Goal: Task Accomplishment & Management: Manage account settings

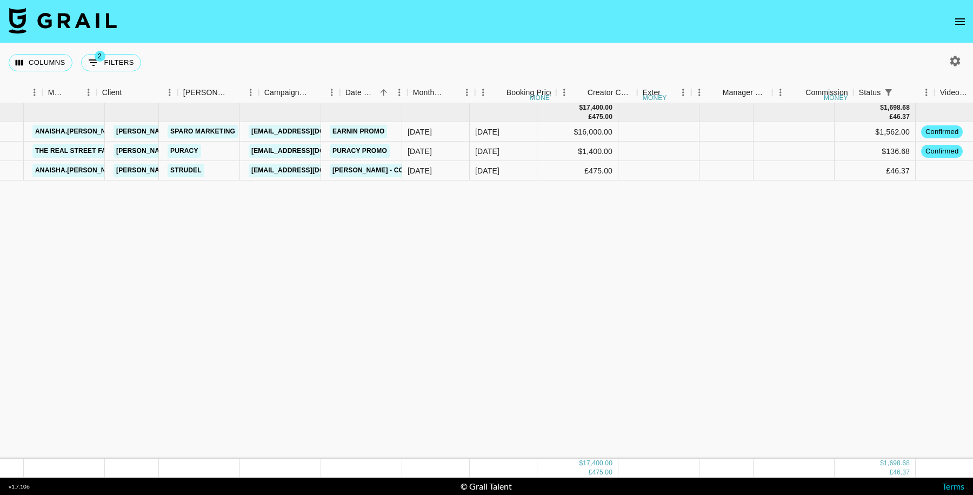
scroll to position [0, 597]
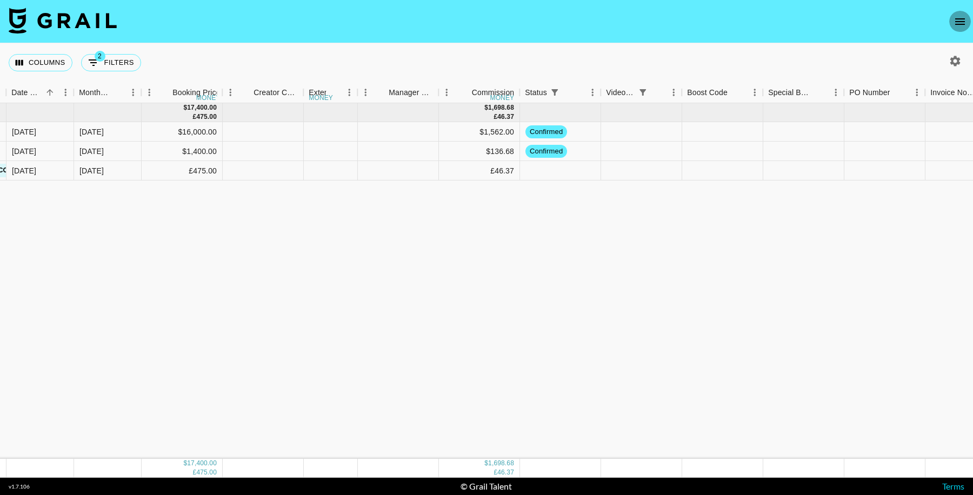
click at [951, 22] on button "open drawer" at bounding box center [961, 22] width 22 height 22
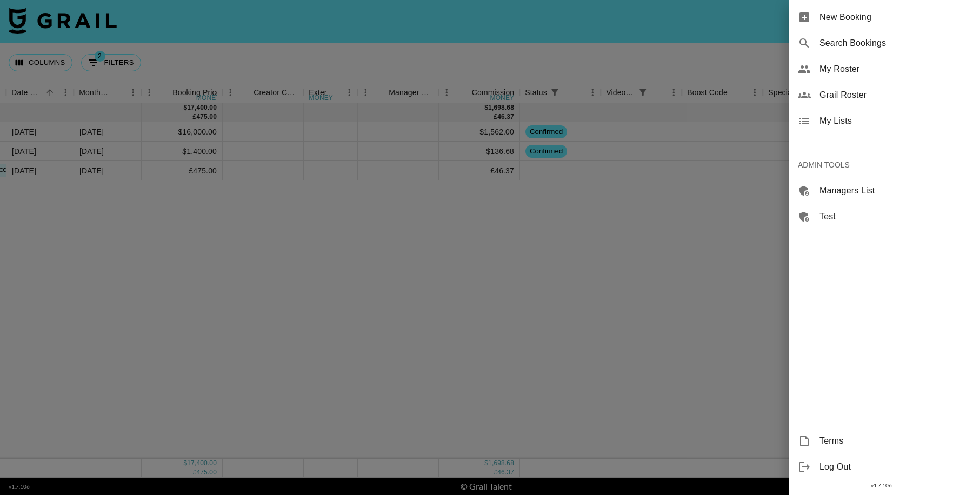
click at [843, 124] on span "My Lists" at bounding box center [892, 121] width 145 height 13
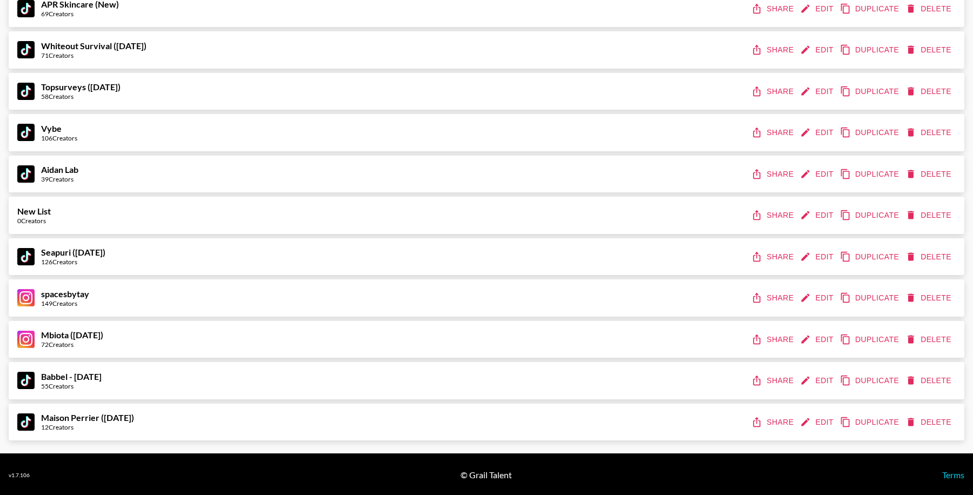
scroll to position [717, 0]
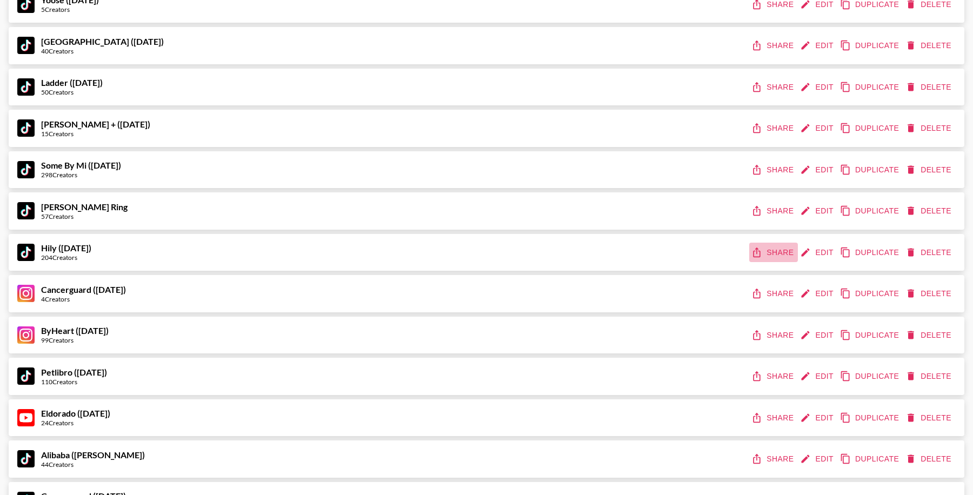
click at [778, 251] on button "Share" at bounding box center [774, 253] width 49 height 20
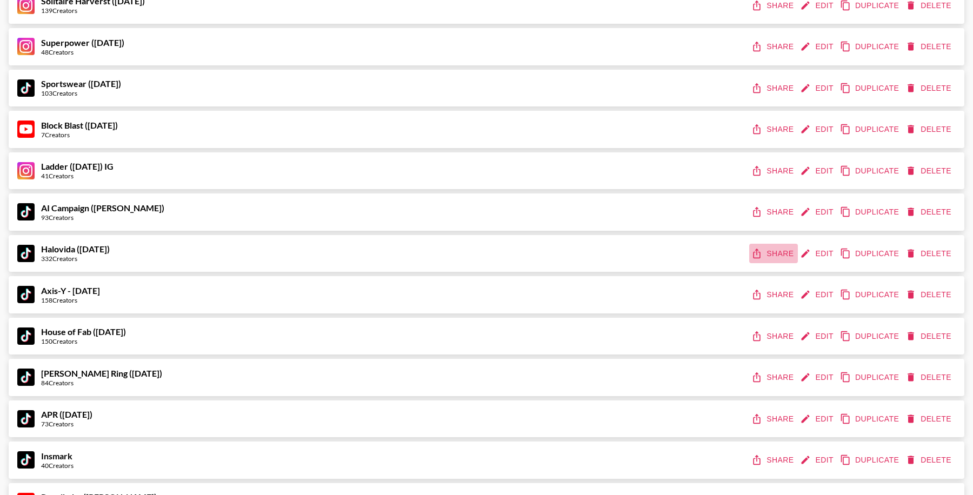
click at [781, 250] on button "Share" at bounding box center [774, 254] width 49 height 20
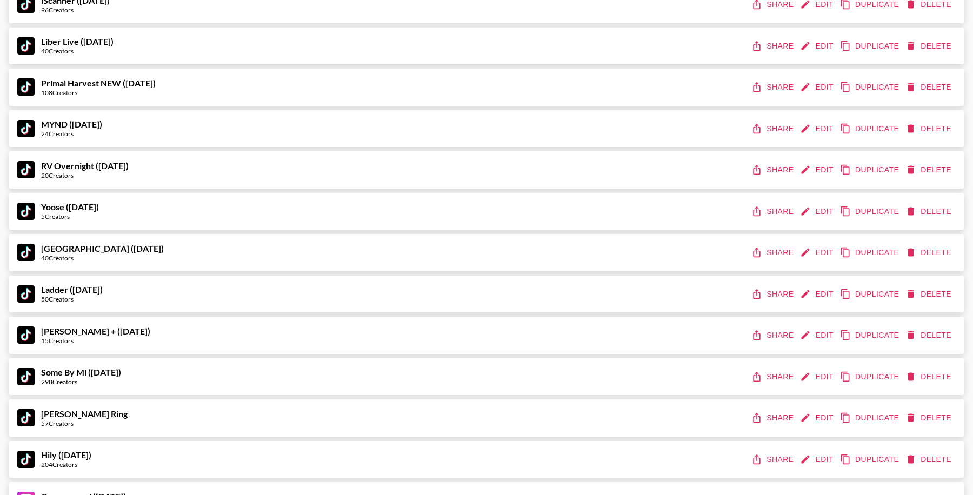
click at [780, 256] on button "Share" at bounding box center [774, 253] width 49 height 20
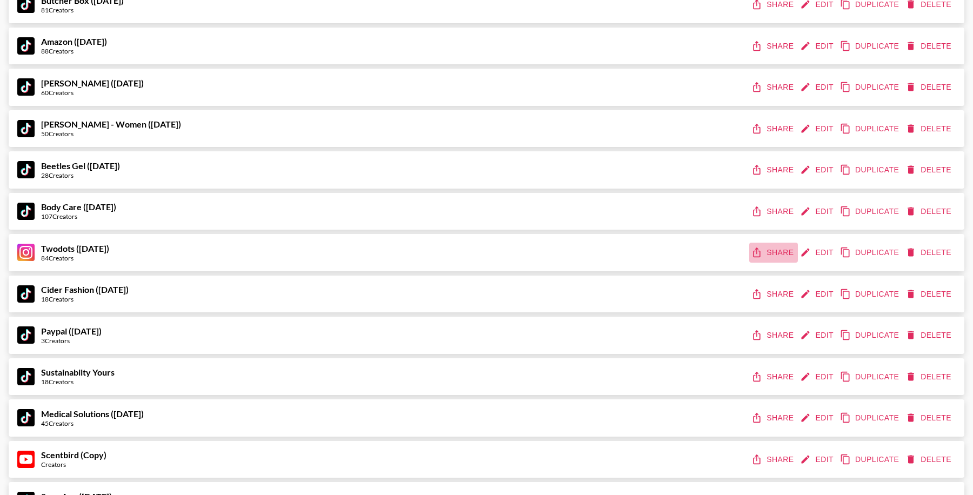
click at [789, 245] on button "Share" at bounding box center [774, 253] width 49 height 20
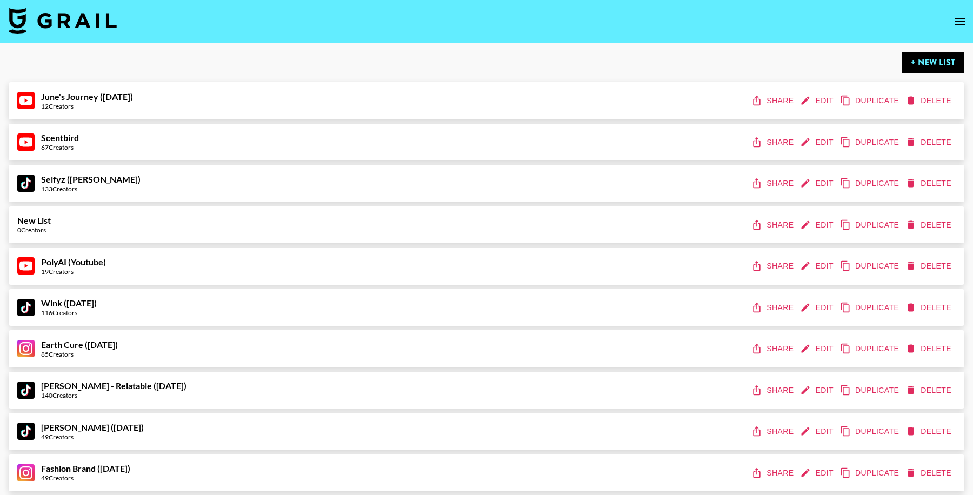
click at [772, 100] on button "Share" at bounding box center [774, 101] width 49 height 20
click at [816, 95] on button "Edit" at bounding box center [818, 101] width 40 height 20
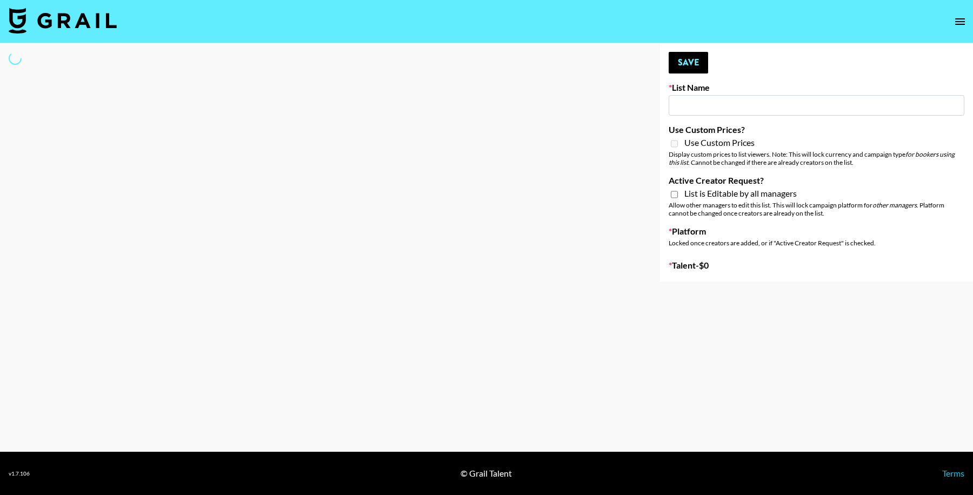
type input "June's Journey ([DATE])"
select select "Song"
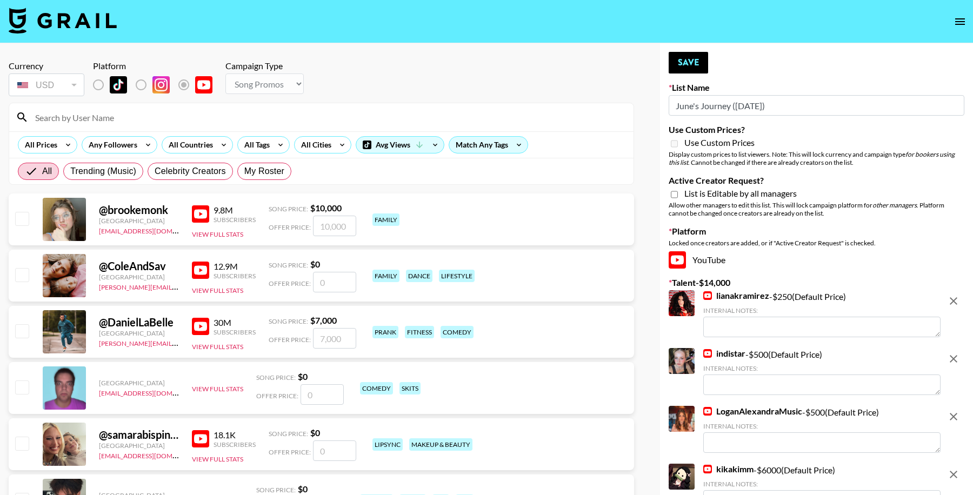
scroll to position [9, 0]
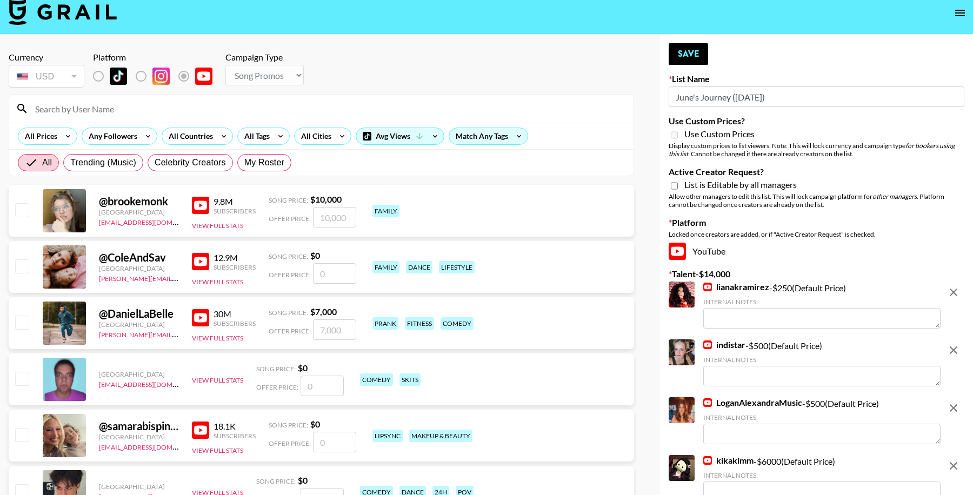
click at [964, 15] on icon "open drawer" at bounding box center [961, 13] width 10 height 6
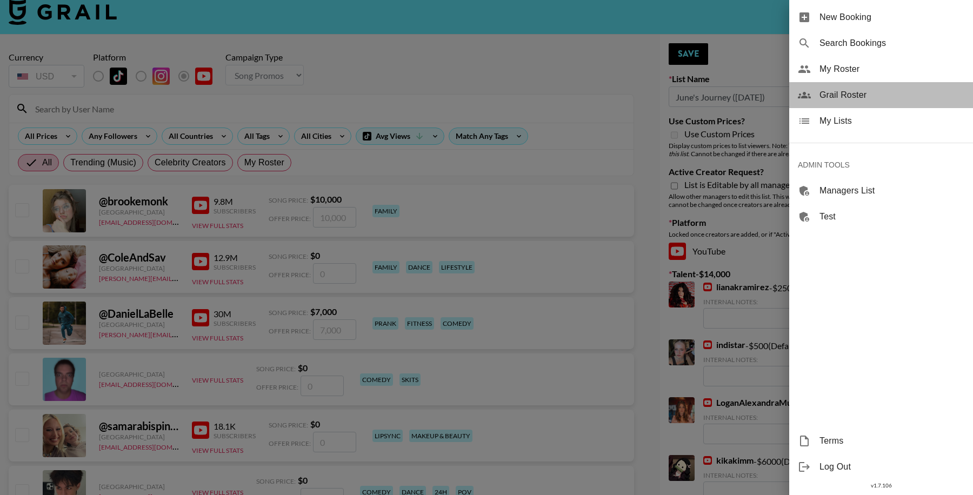
click at [869, 98] on span "Grail Roster" at bounding box center [892, 95] width 145 height 13
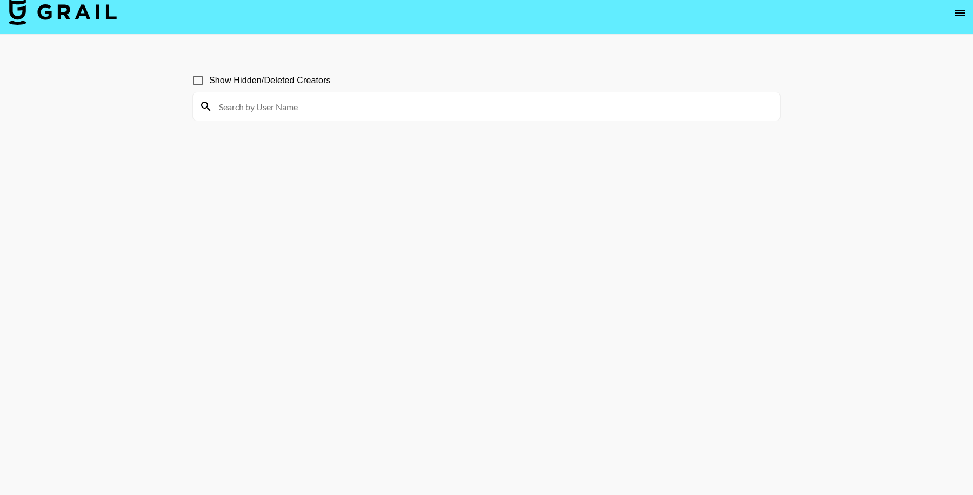
click at [374, 103] on input at bounding box center [493, 106] width 561 height 17
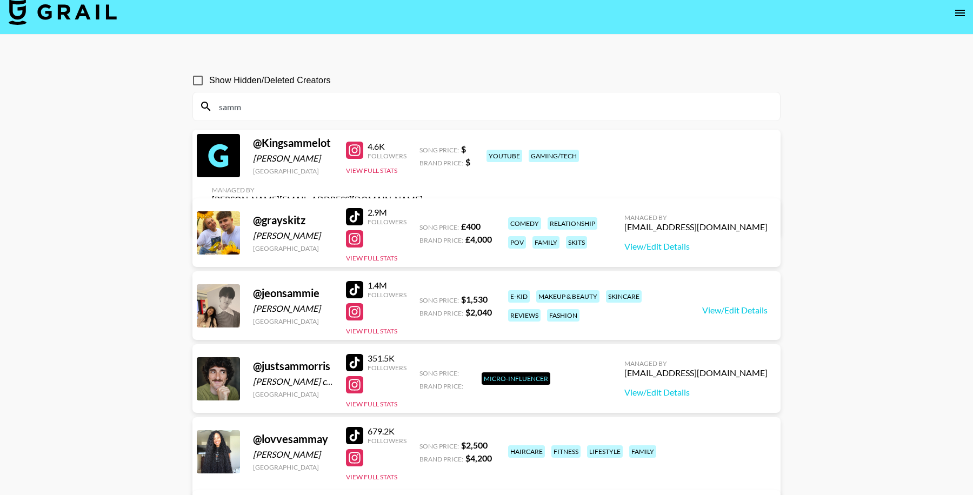
click at [467, 106] on input "samm" at bounding box center [493, 106] width 561 height 17
paste input "andjordan"
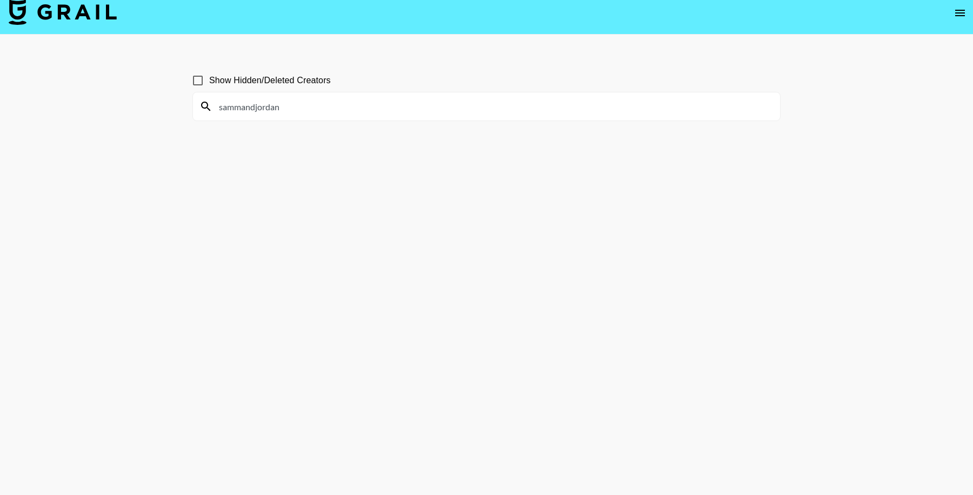
type input "sammandjordan"
click at [198, 78] on input "Show Hidden/Deleted Creators" at bounding box center [198, 80] width 23 height 23
checkbox input "true"
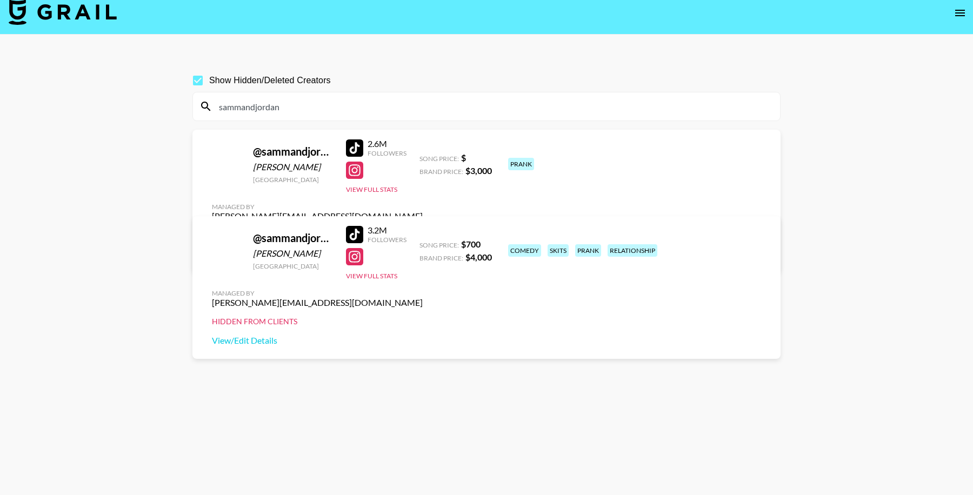
scroll to position [26, 0]
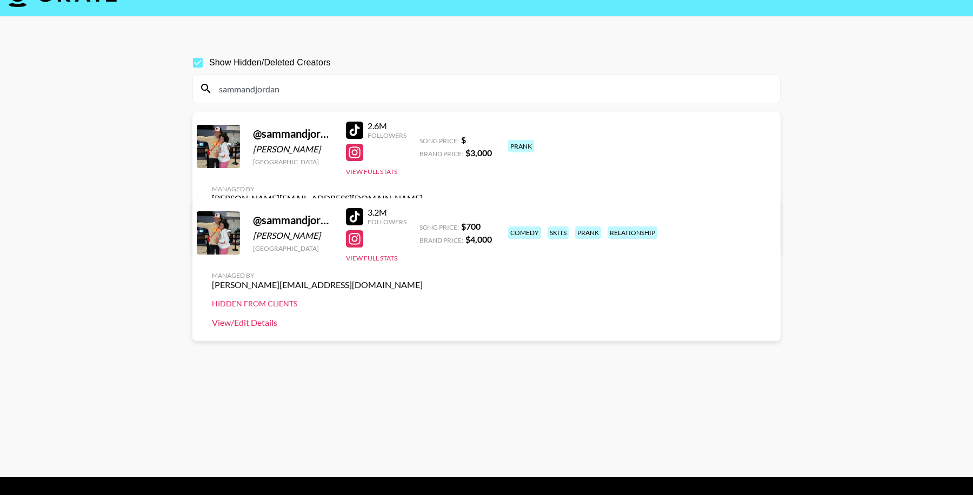
click at [423, 317] on link "View/Edit Details" at bounding box center [317, 322] width 211 height 11
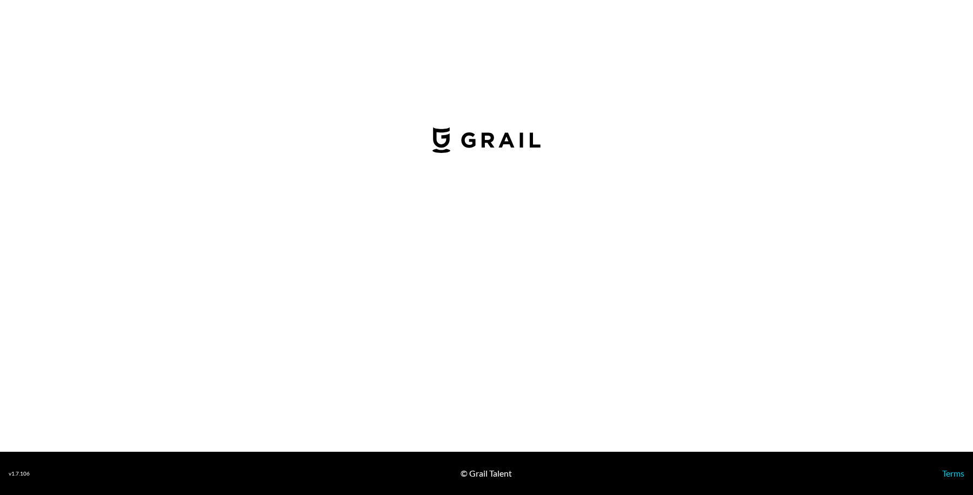
select select "USD"
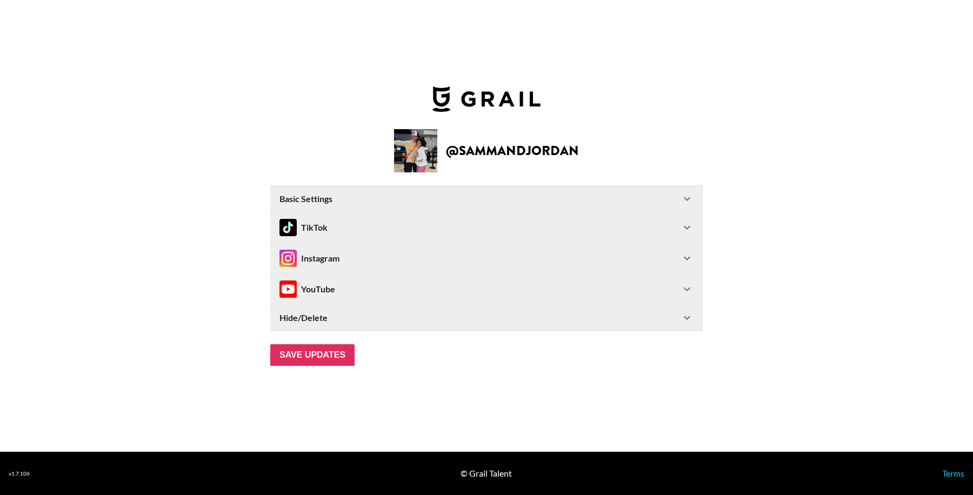
click at [327, 229] on div "TikTok" at bounding box center [480, 227] width 401 height 17
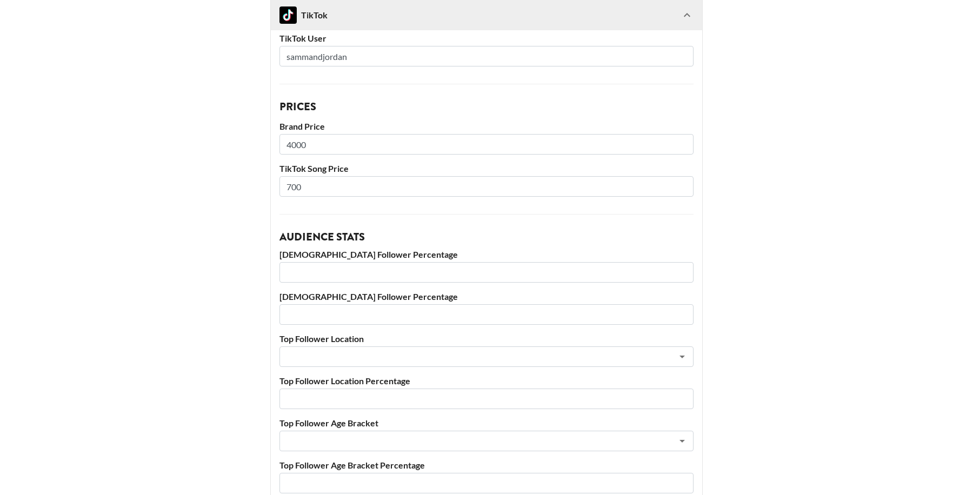
scroll to position [367, 0]
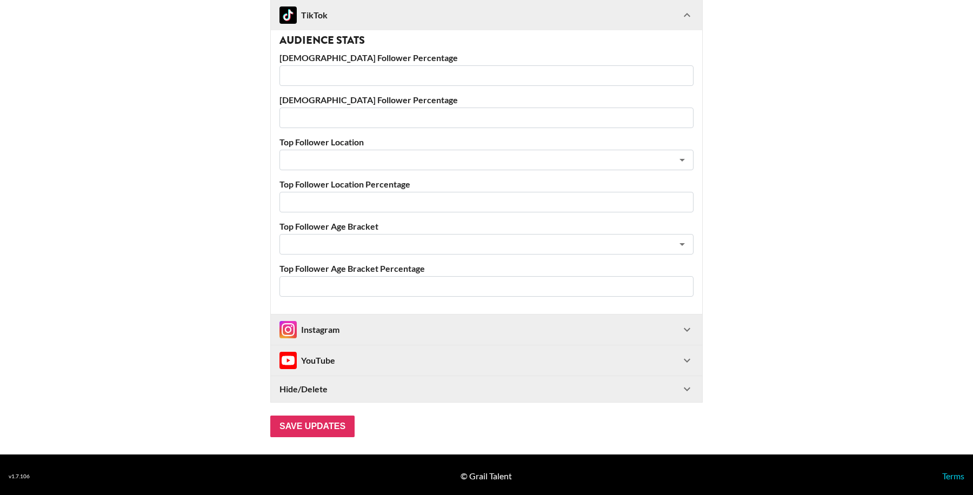
click at [342, 388] on div "Hide/Delete" at bounding box center [480, 389] width 401 height 11
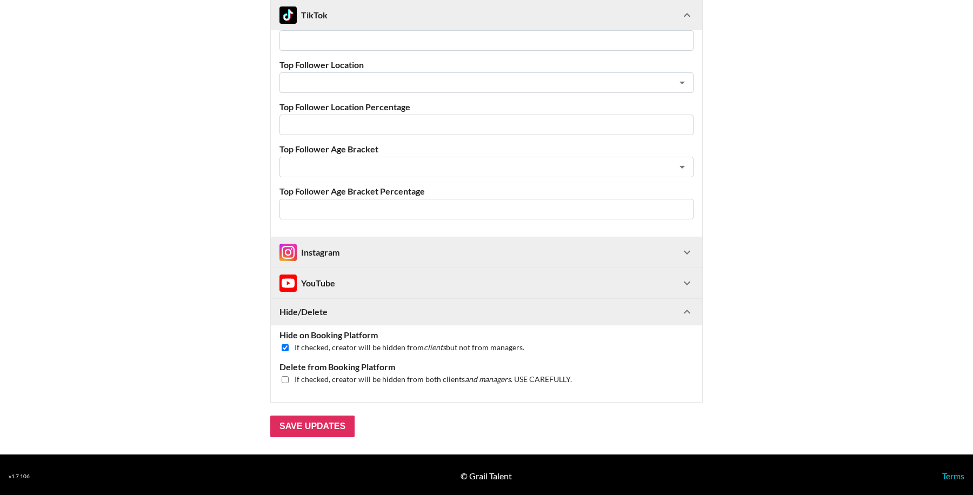
scroll to position [444, 0]
click at [284, 346] on input "checkbox" at bounding box center [285, 347] width 7 height 7
checkbox input "false"
click at [318, 423] on input "Save Updates" at bounding box center [312, 427] width 84 height 22
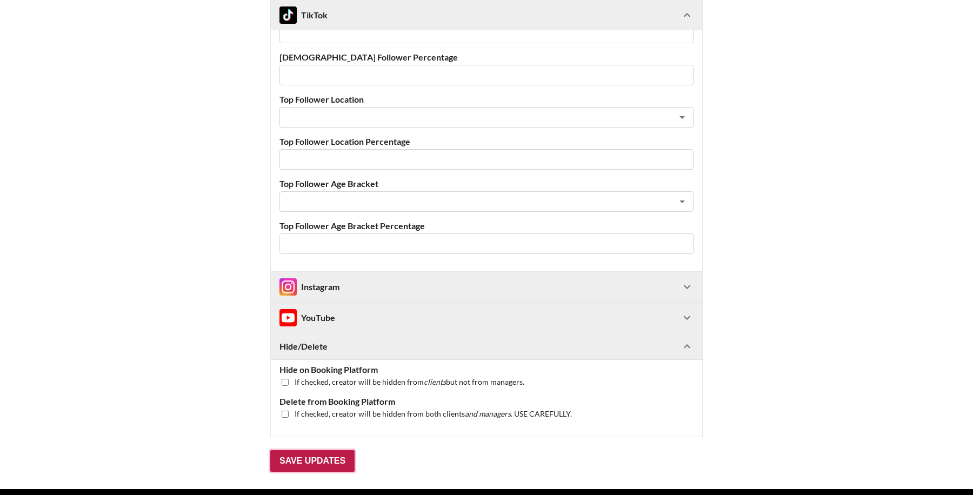
scroll to position [60, 0]
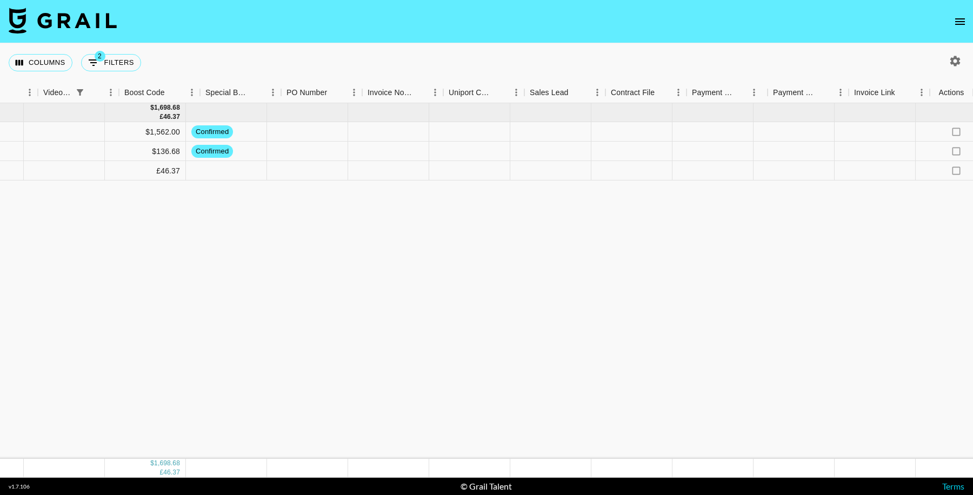
scroll to position [0, 1160]
